Goal: Task Accomplishment & Management: Use online tool/utility

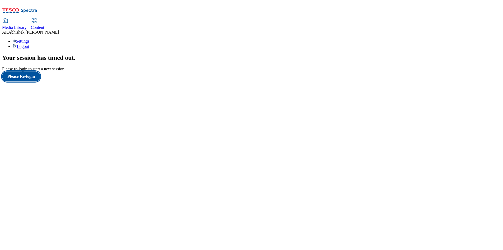
click at [39, 81] on button "Please Re-login" at bounding box center [21, 76] width 38 height 10
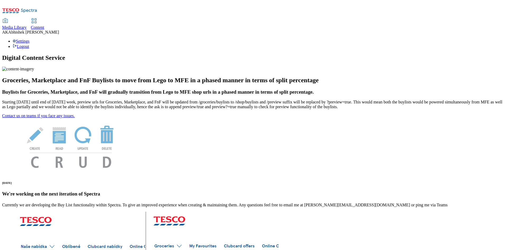
click at [44, 25] on span "Content" at bounding box center [37, 27] width 13 height 4
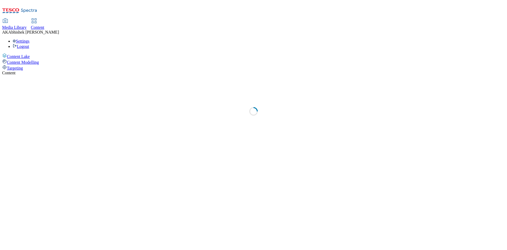
select select "ghs-[GEOGRAPHIC_DATA]"
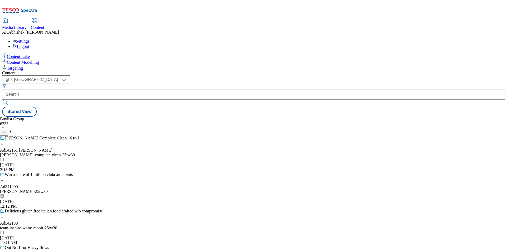
click at [113, 136] on div "[PERSON_NAME] Complete Clean 16 roll Ad542161 [PERSON_NAME]-complete-clean-25tw…" at bounding box center [56, 154] width 113 height 36
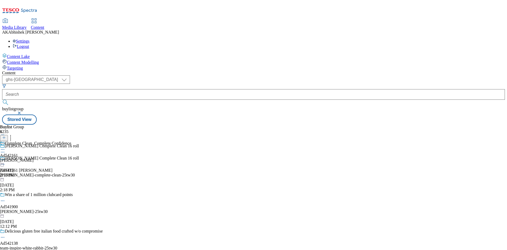
click at [113, 156] on div "[PERSON_NAME] Complete Clean 16 roll Ad542161 [PERSON_NAME]-complete-clean-25tw…" at bounding box center [56, 174] width 113 height 36
click at [5, 161] on icon at bounding box center [2, 163] width 5 height 5
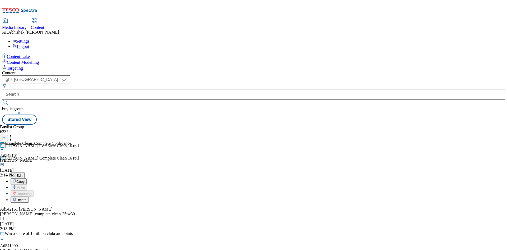
click at [25, 172] on button "Edit" at bounding box center [18, 175] width 14 height 6
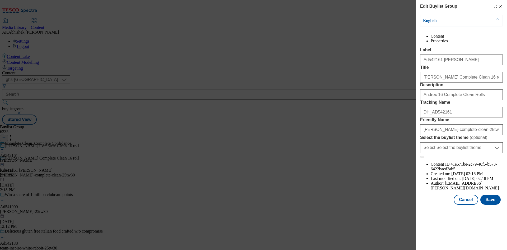
scroll to position [8, 0]
click at [462, 135] on input "[PERSON_NAME]-complete-clean-25tw30" at bounding box center [461, 129] width 83 height 11
click at [481, 135] on input "[PERSON_NAME]-complete-clean-25tw30" at bounding box center [461, 129] width 83 height 11
drag, startPoint x: 480, startPoint y: 174, endPoint x: 320, endPoint y: 165, distance: 160.1
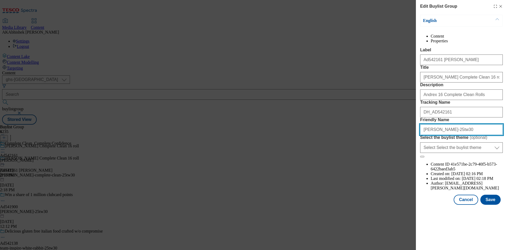
click at [328, 165] on div "Edit Buylist Group English Content Properties Label Ad542161 [PERSON_NAME] Titl…" at bounding box center [253, 125] width 507 height 250
type input "[PERSON_NAME]-25tw30"
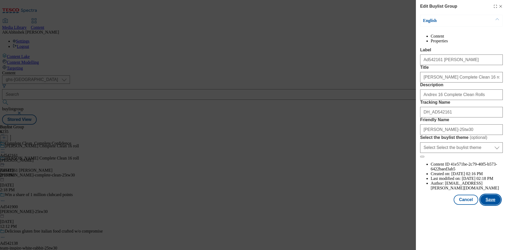
click at [498, 204] on button "Save" at bounding box center [491, 199] width 20 height 10
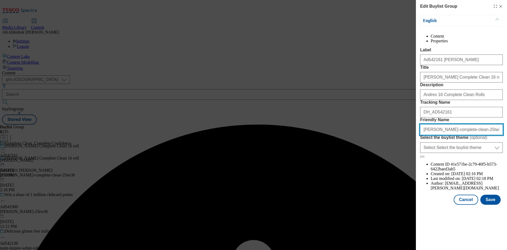
click at [479, 135] on input "[PERSON_NAME]-complete-clean-25tw30" at bounding box center [461, 129] width 83 height 11
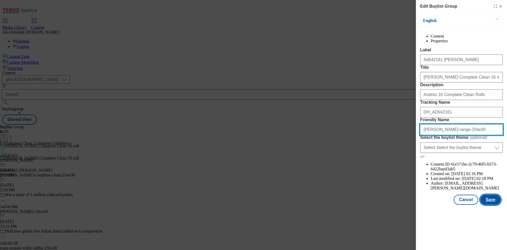
type input "[PERSON_NAME]-range-25tw30"
click at [494, 204] on button "Save" at bounding box center [491, 199] width 20 height 10
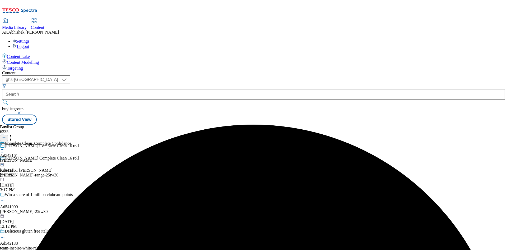
click at [5, 161] on icon at bounding box center [2, 163] width 5 height 5
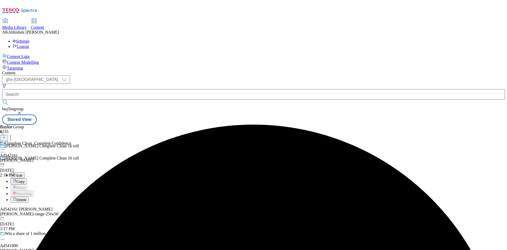
click at [22, 173] on span "Edit" at bounding box center [19, 175] width 6 height 4
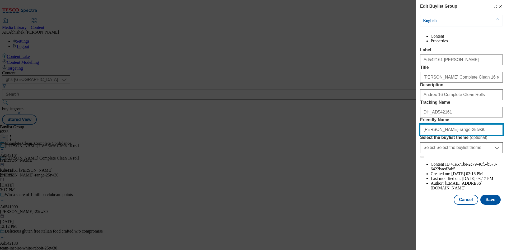
click at [462, 135] on input "[PERSON_NAME]-range-25tw30" at bounding box center [461, 129] width 83 height 11
type input "[PERSON_NAME]-25tw30"
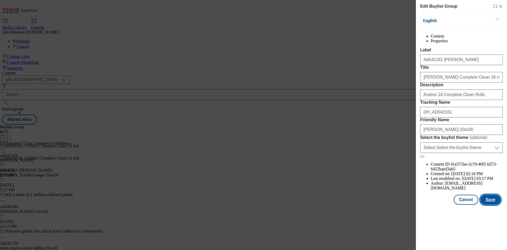
click at [485, 204] on button "Save" at bounding box center [491, 199] width 20 height 10
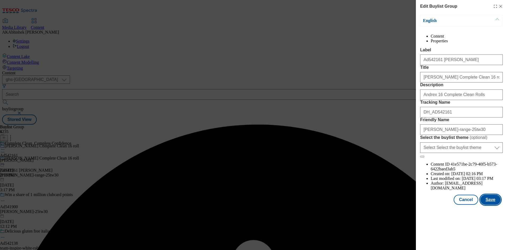
click at [492, 204] on button "Save" at bounding box center [491, 199] width 20 height 10
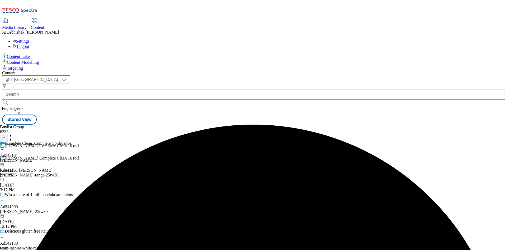
click at [71, 158] on div "[PERSON_NAME]" at bounding box center [35, 160] width 71 height 5
click at [5, 159] on icon at bounding box center [2, 161] width 5 height 5
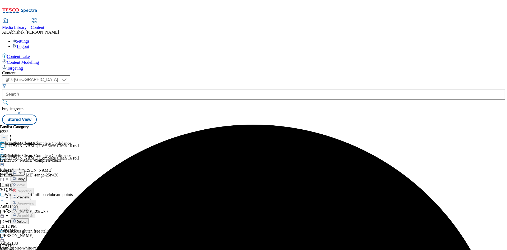
click at [22, 171] on span "Edit" at bounding box center [19, 173] width 6 height 4
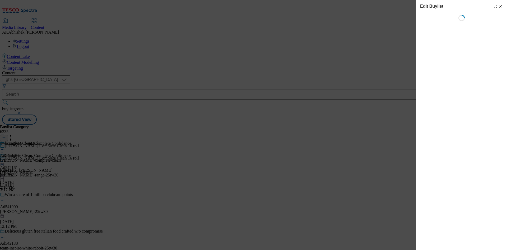
select select "tactical"
select select "supplier funded short term 1-3 weeks"
select select "dunnhumby"
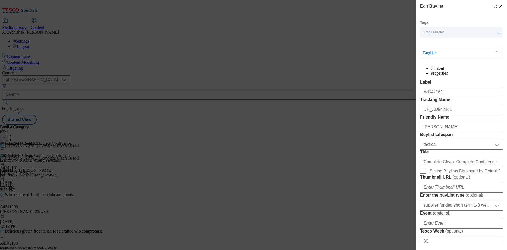
select select "Banner"
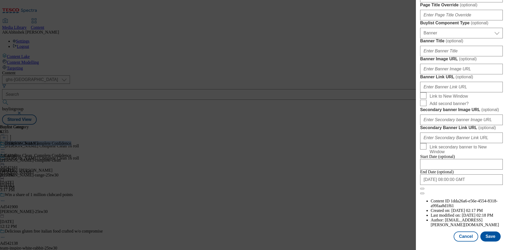
scroll to position [519, 0]
click at [474, 185] on input "[DATE] 08:00:00 GMT" at bounding box center [461, 179] width 83 height 11
select select "2025"
select select "November"
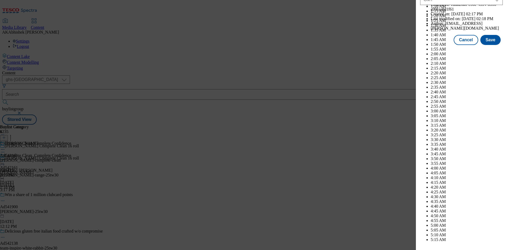
scroll to position [932, 0]
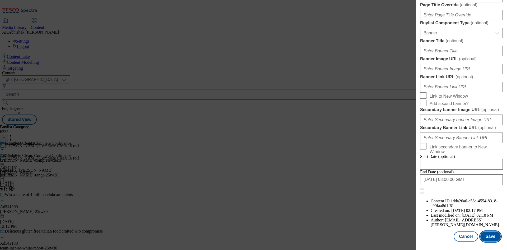
click at [485, 239] on button "Save" at bounding box center [491, 236] width 20 height 10
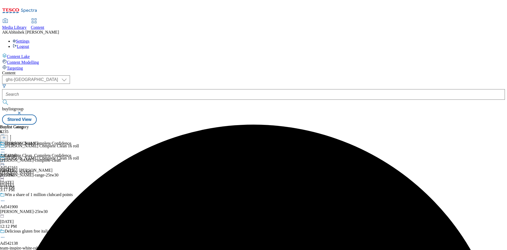
click at [5, 147] on icon at bounding box center [2, 149] width 5 height 5
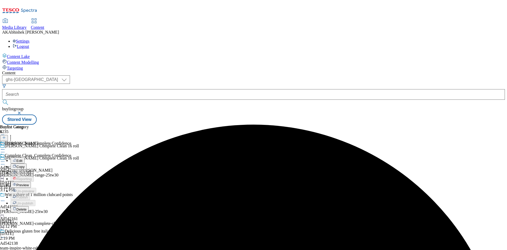
click at [25, 158] on div "Edit" at bounding box center [18, 160] width 14 height 4
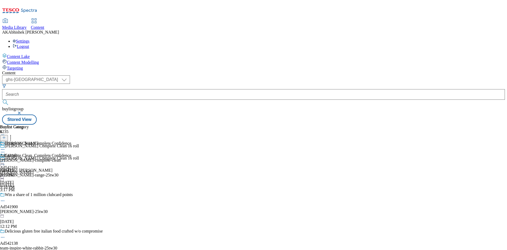
click at [5, 147] on icon at bounding box center [2, 149] width 5 height 5
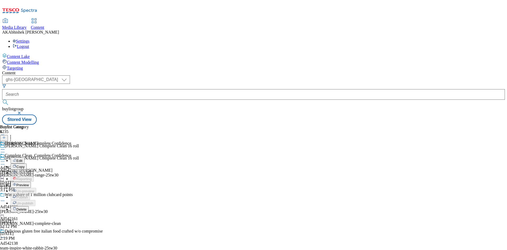
click at [22, 159] on span "Edit" at bounding box center [19, 161] width 6 height 4
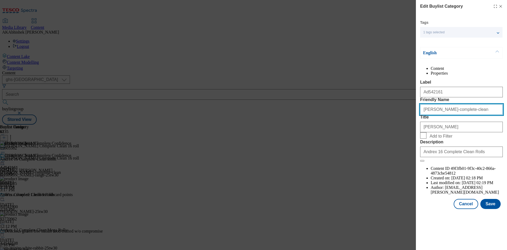
drag, startPoint x: 458, startPoint y: 131, endPoint x: 507, endPoint y: 131, distance: 48.9
click at [507, 131] on div "Edit Buylist Category Tags 1 tags selected buylist category English Content Pro…" at bounding box center [461, 105] width 91 height 210
type input "[PERSON_NAME]-range"
click at [495, 209] on button "Save" at bounding box center [491, 204] width 20 height 10
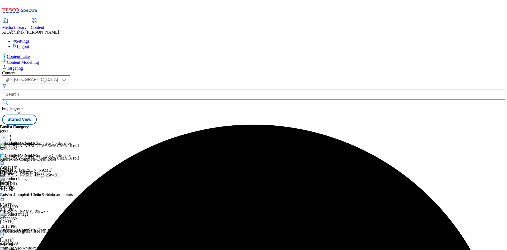
click at [5, 159] on icon at bounding box center [2, 161] width 5 height 5
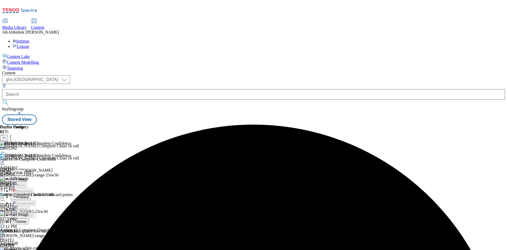
click at [29, 195] on span "Preview" at bounding box center [22, 197] width 12 height 4
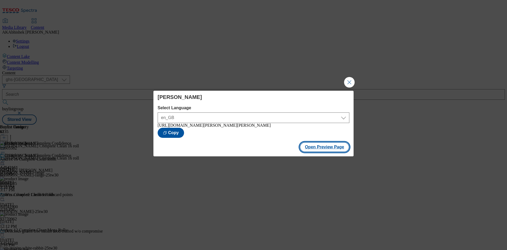
click at [324, 150] on button "Open Preview Page" at bounding box center [325, 147] width 50 height 10
click at [348, 81] on button "Close Modal" at bounding box center [349, 82] width 11 height 11
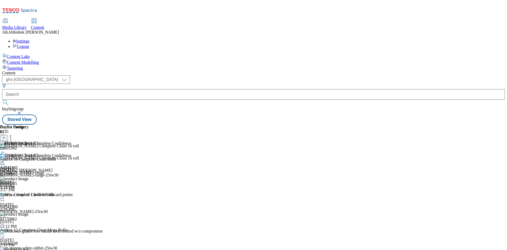
click at [5, 159] on icon at bounding box center [2, 161] width 5 height 5
click at [28, 213] on span "Publish" at bounding box center [22, 215] width 12 height 4
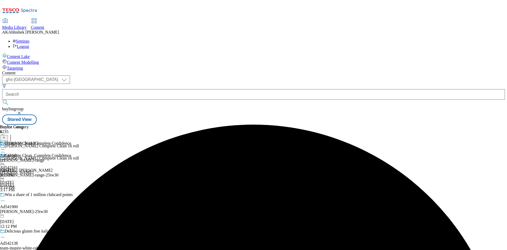
scroll to position [1, 0]
